Goal: Check status: Check status

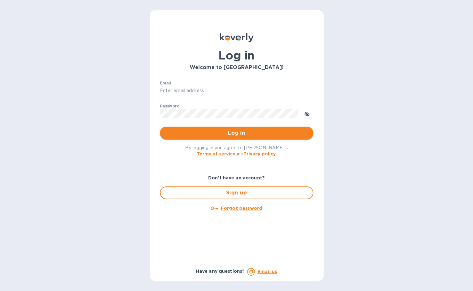
type input "bryanna@swisslink.com"
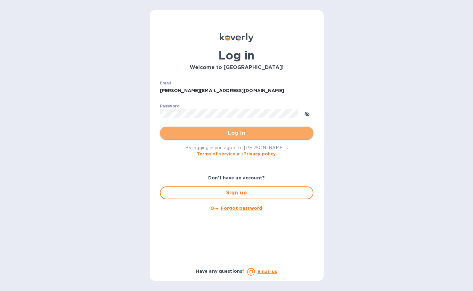
click at [204, 133] on span "Log in" at bounding box center [236, 133] width 143 height 8
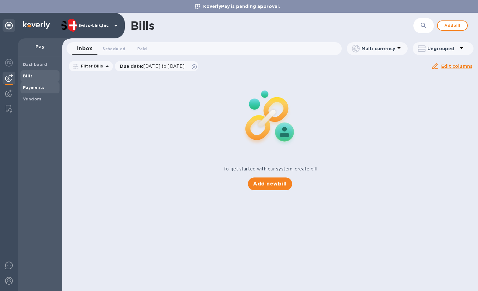
click at [37, 89] on b "Payments" at bounding box center [33, 87] width 21 height 5
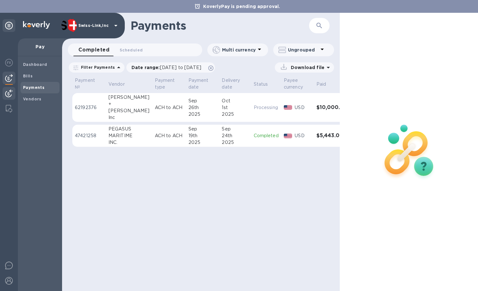
click at [7, 90] on img at bounding box center [9, 94] width 8 height 8
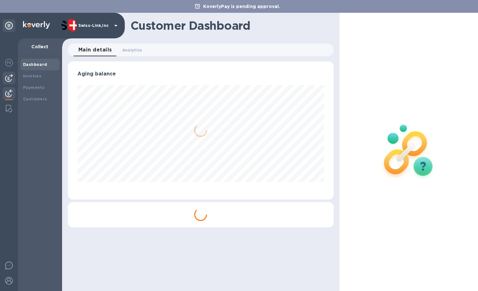
scroll to position [319732, 319605]
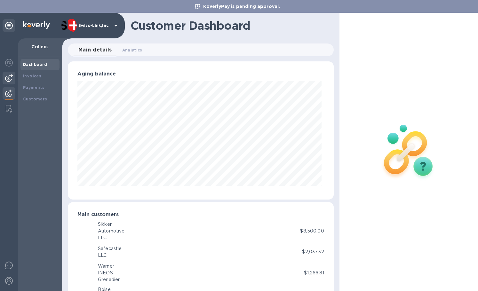
click at [8, 79] on img at bounding box center [9, 78] width 8 height 8
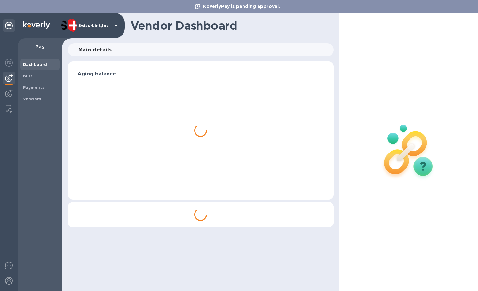
click at [36, 88] on b "Payments" at bounding box center [33, 87] width 21 height 5
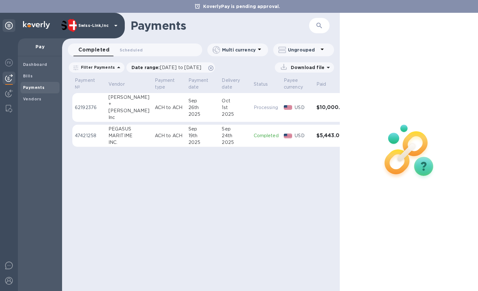
click at [135, 113] on td "[PERSON_NAME] + [PERSON_NAME] Inc" at bounding box center [129, 107] width 46 height 29
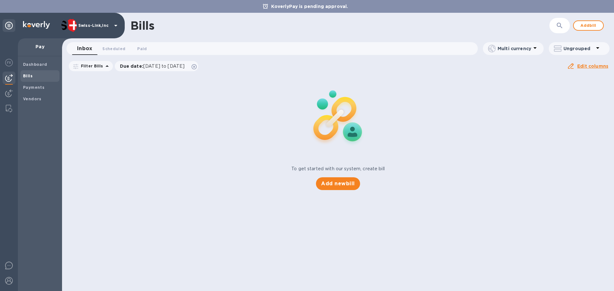
click at [10, 21] on div at bounding box center [9, 25] width 13 height 13
click at [5, 24] on icon at bounding box center [9, 26] width 8 height 8
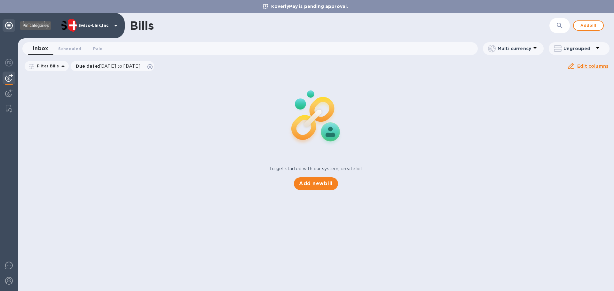
click at [6, 26] on icon at bounding box center [9, 26] width 8 height 8
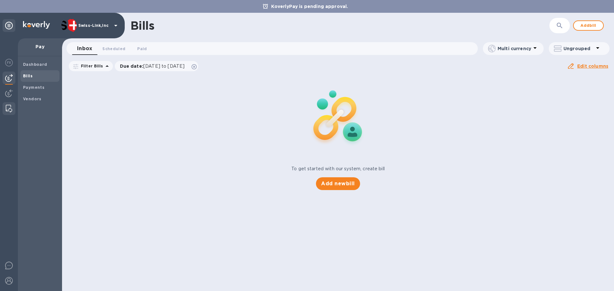
click at [10, 109] on img at bounding box center [9, 109] width 6 height 8
